Goal: Find specific page/section: Find specific page/section

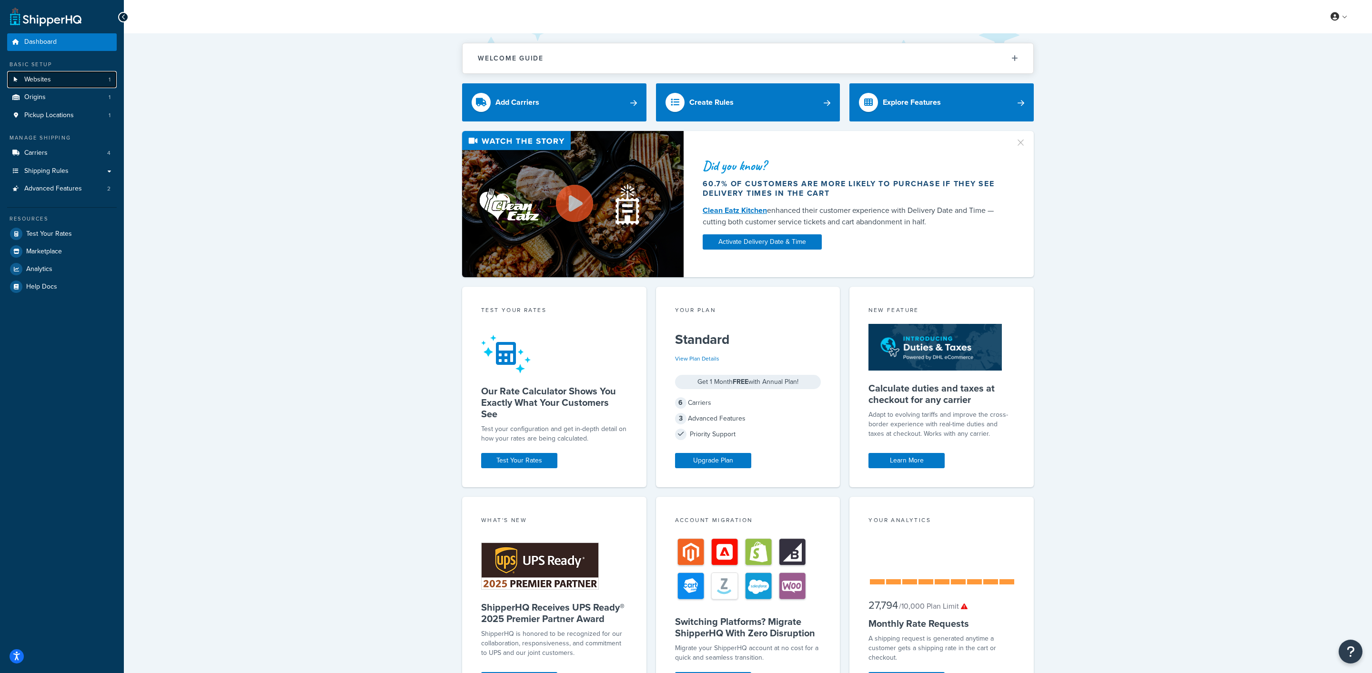
click at [106, 87] on link "Websites 1" at bounding box center [62, 80] width 110 height 18
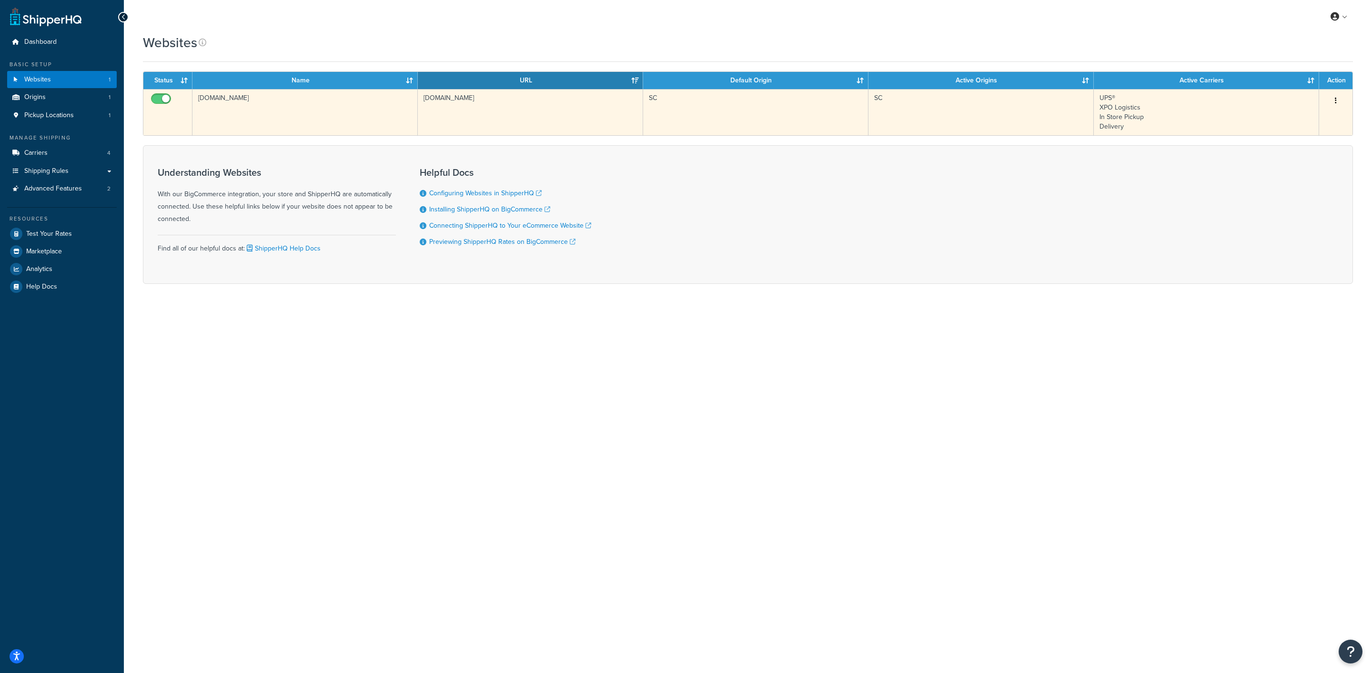
click at [277, 121] on td "ShopFencing.Com" at bounding box center [304, 112] width 225 height 46
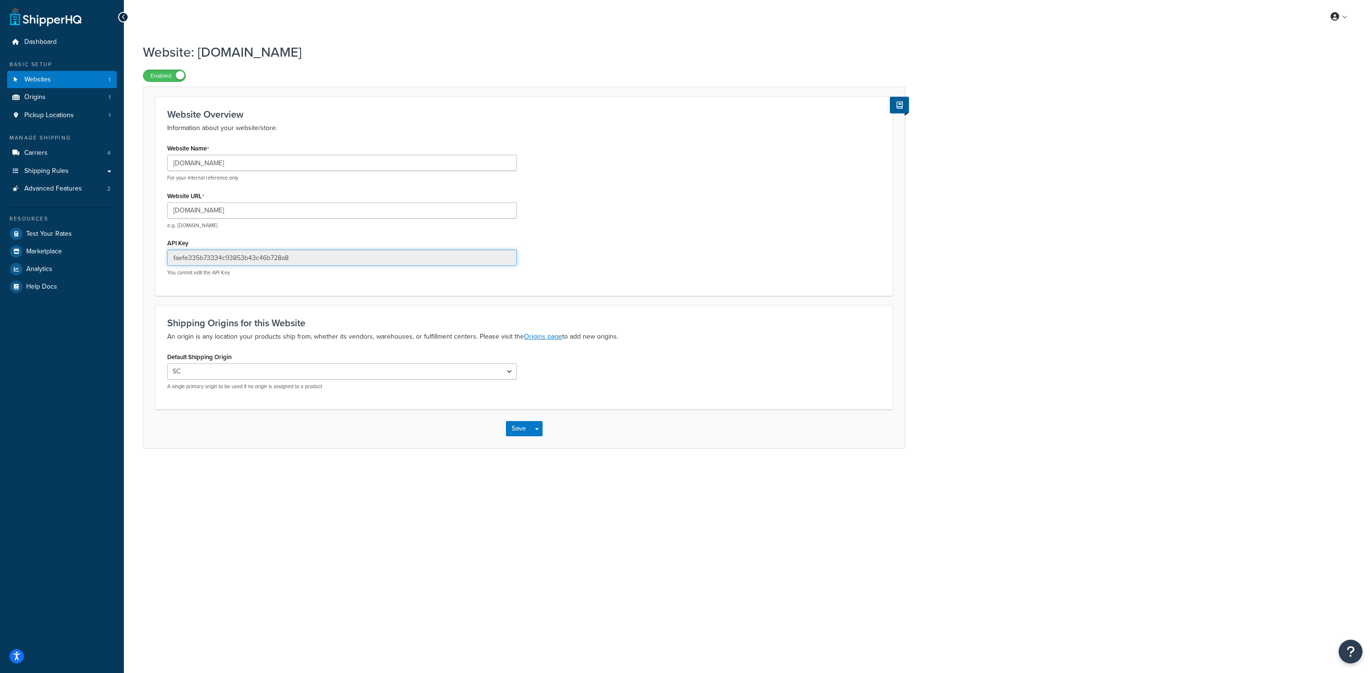
click at [354, 255] on input "faefe335b73334c93853b43c46b728a8" at bounding box center [342, 258] width 350 height 16
